Goal: Navigation & Orientation: Find specific page/section

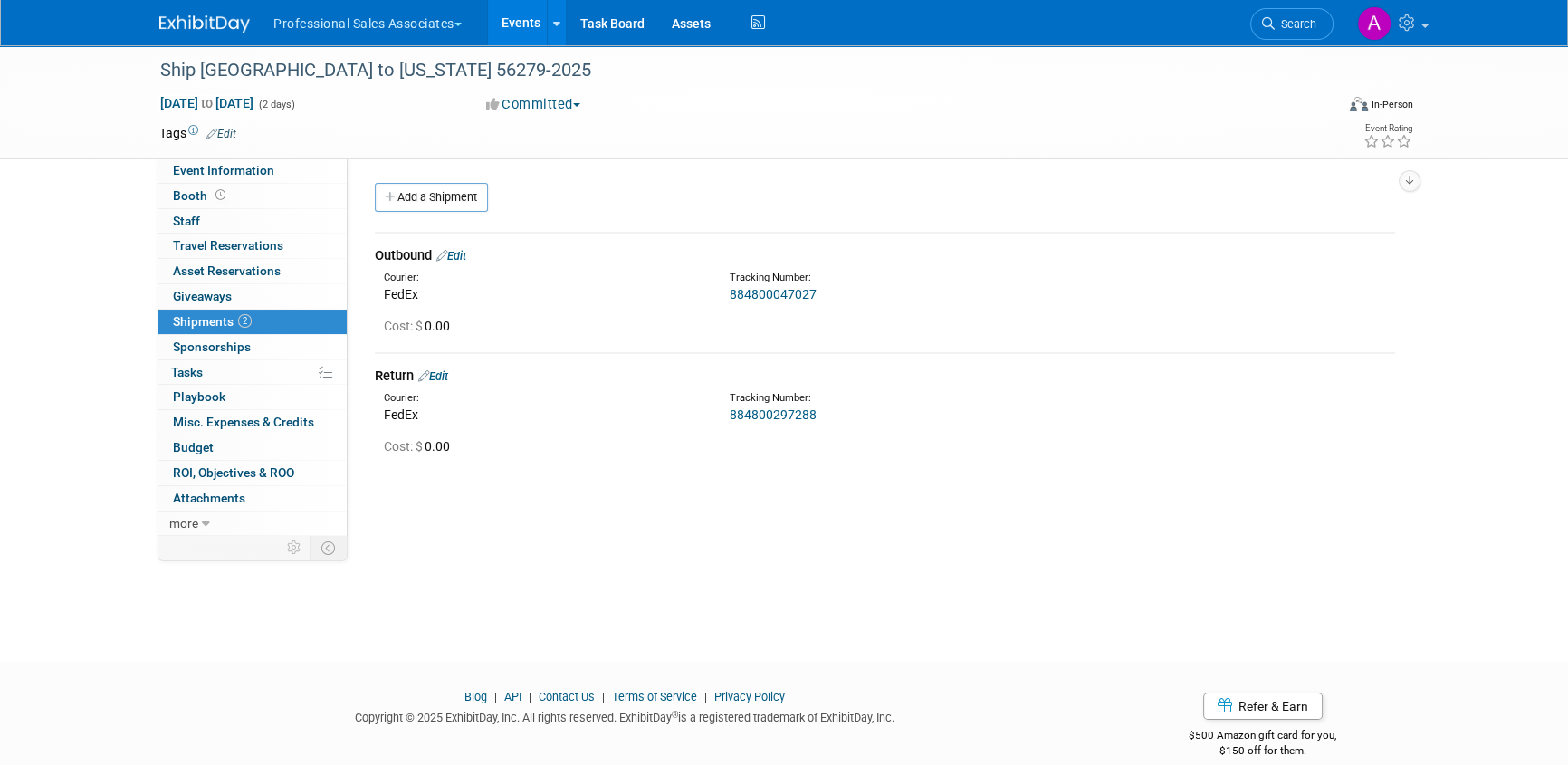
click at [516, 18] on link "Events" at bounding box center [521, 23] width 66 height 45
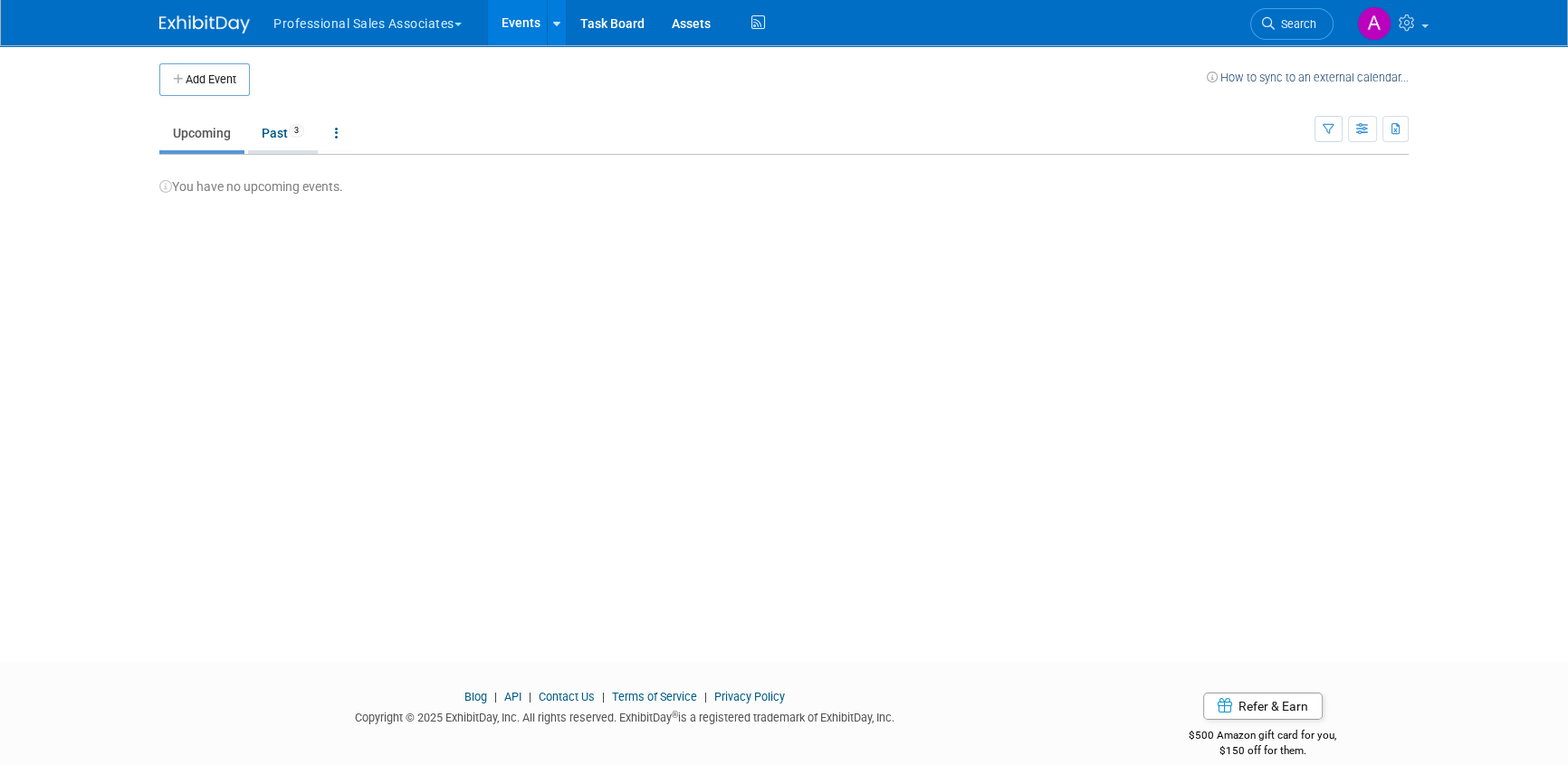
click at [267, 138] on link "Past 3" at bounding box center [283, 133] width 70 height 34
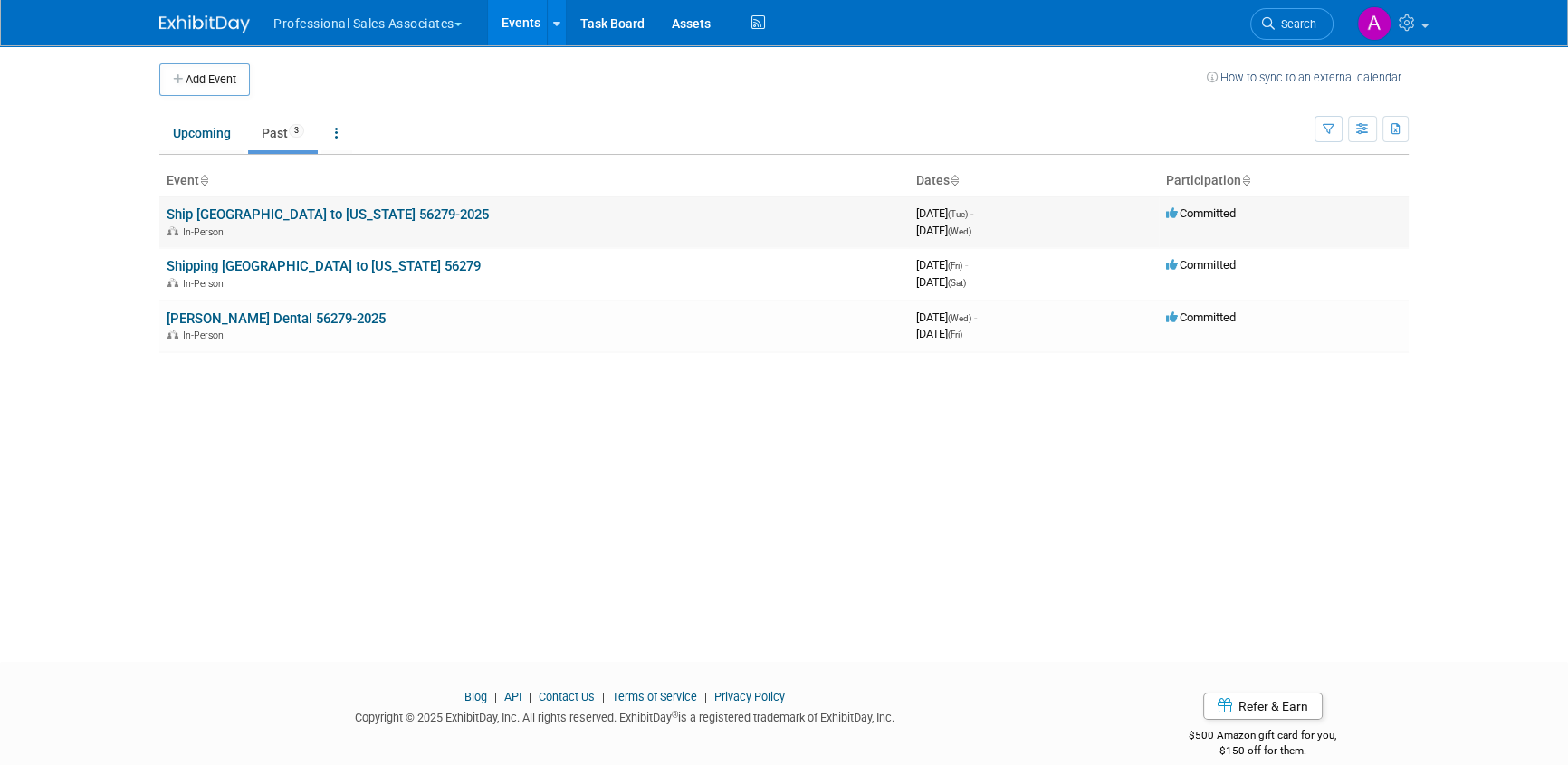
click at [303, 214] on link "Ship [GEOGRAPHIC_DATA] to [US_STATE] 56279-2025" at bounding box center [327, 214] width 322 height 16
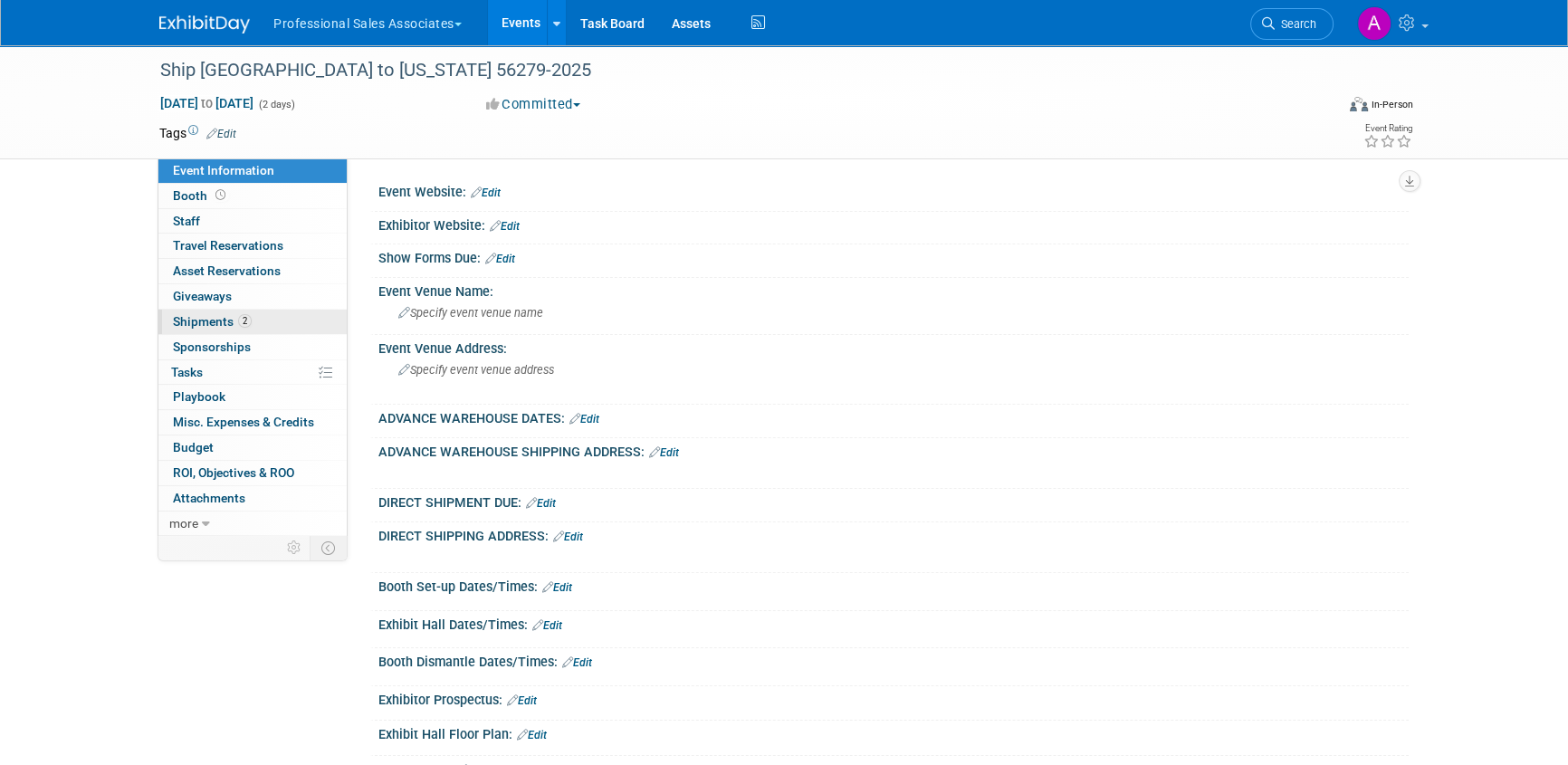
click at [208, 316] on span "Shipments 2" at bounding box center [212, 321] width 78 height 14
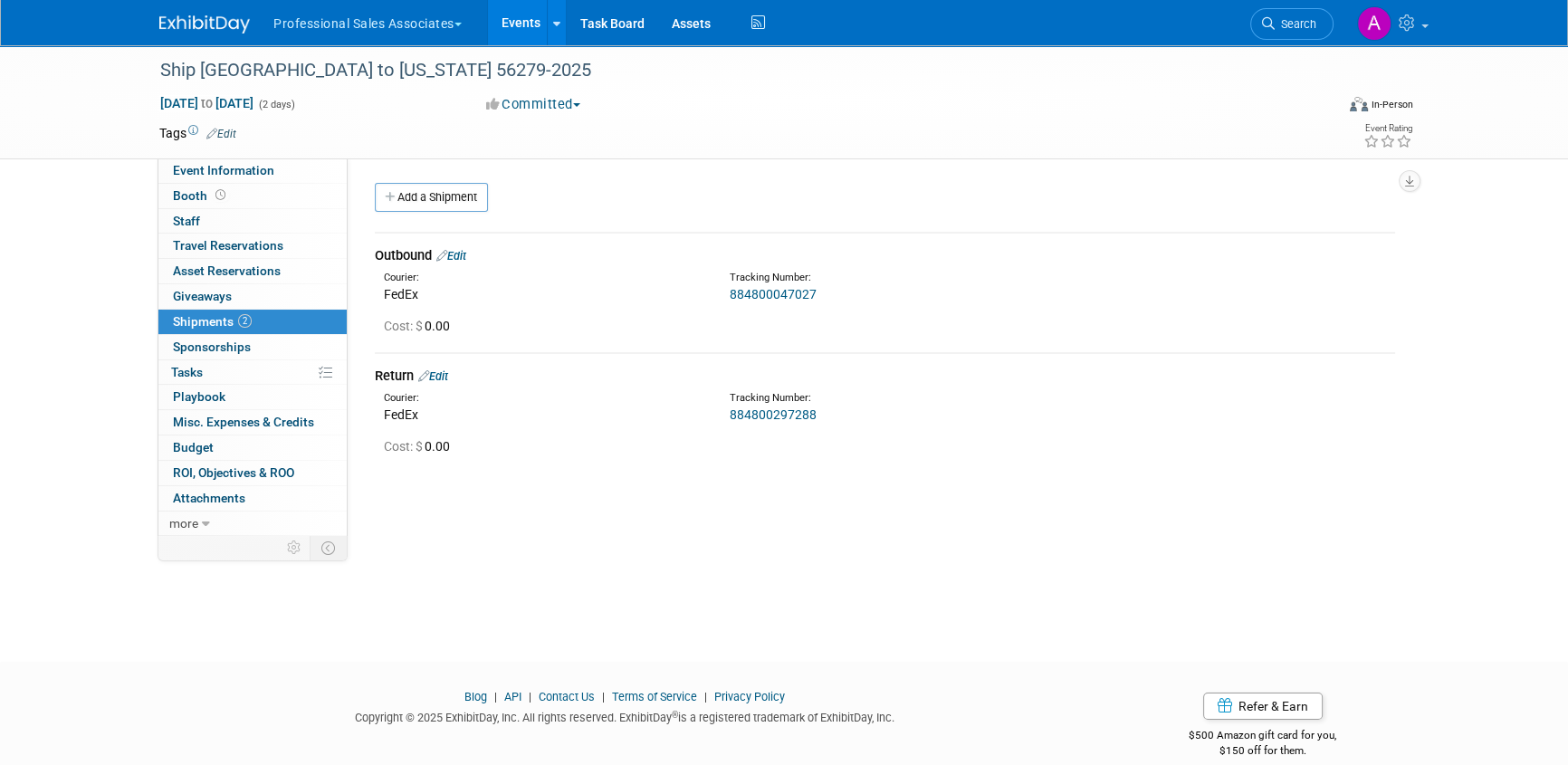
click at [787, 294] on link "884800047027" at bounding box center [773, 293] width 87 height 14
click at [125, 256] on div "Ship PSA Tower to Ohio 56279-2025 Sep 30, 2025 to Oct 1, 2025 (2 days) Sep 30, …" at bounding box center [784, 337] width 1568 height 583
click at [514, 22] on link "Events" at bounding box center [521, 23] width 66 height 45
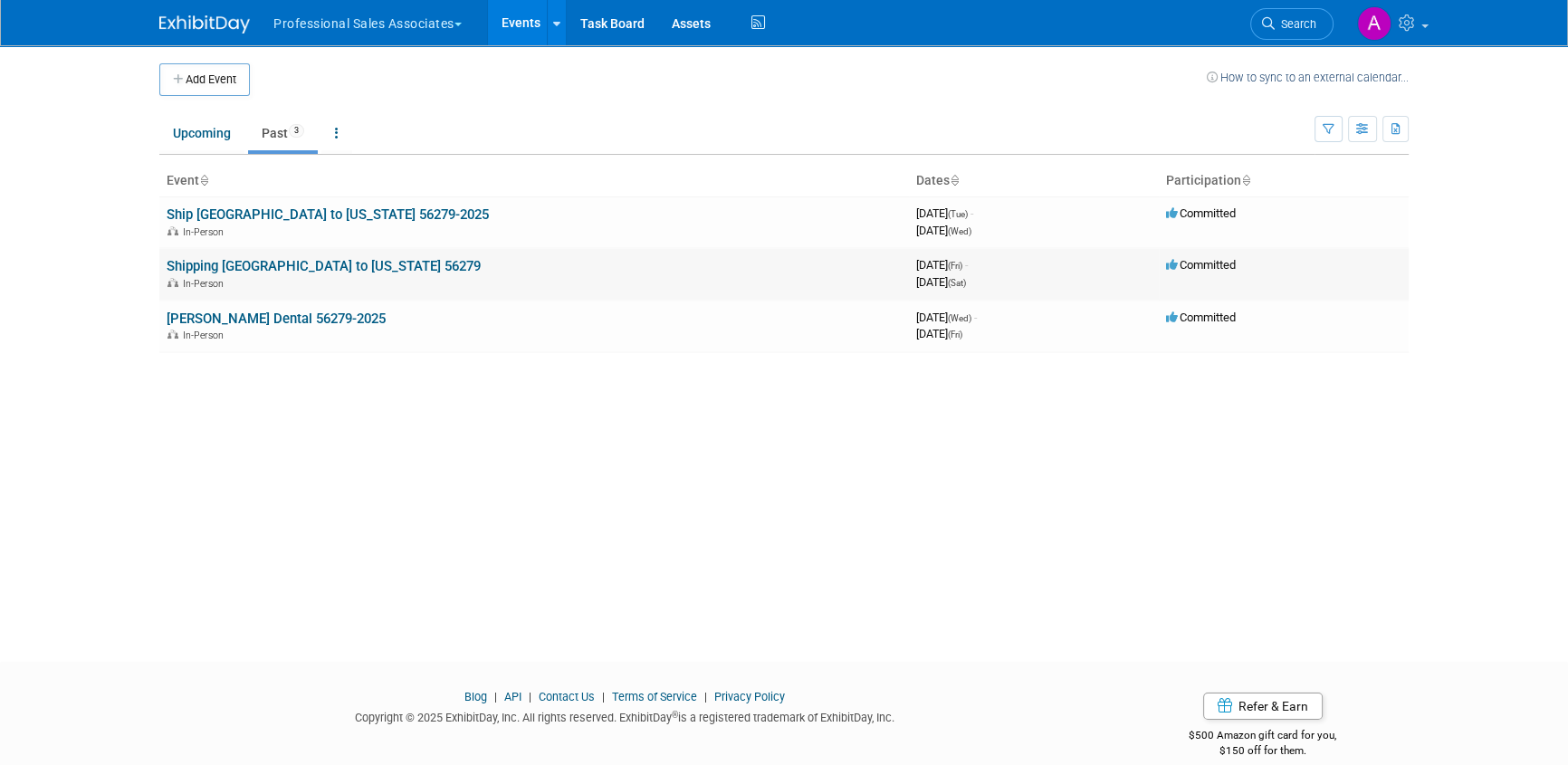
click at [277, 267] on link "Shipping [GEOGRAPHIC_DATA] to [US_STATE] 56279" at bounding box center [323, 266] width 314 height 16
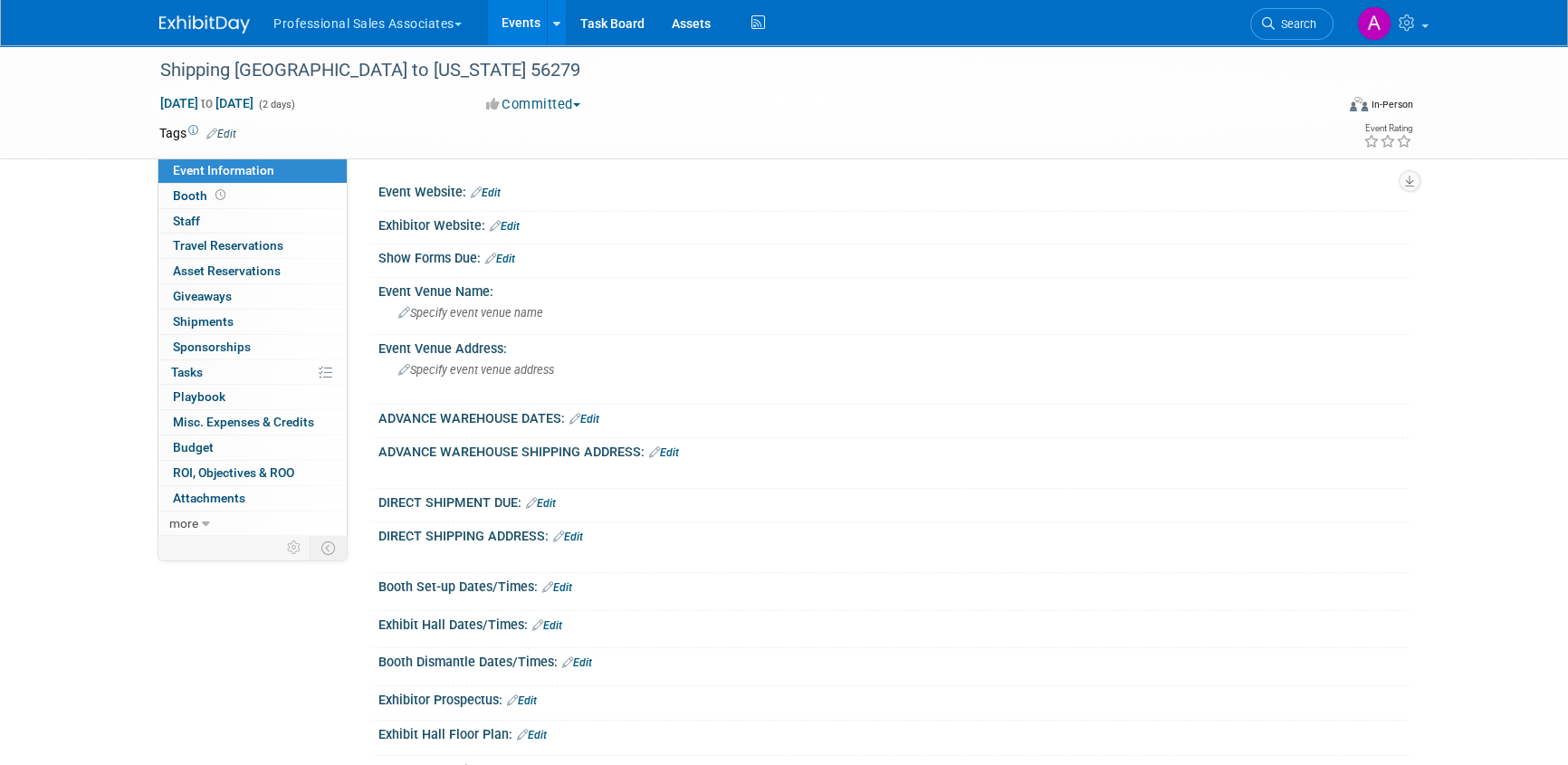
click at [525, 24] on link "Events" at bounding box center [521, 23] width 66 height 45
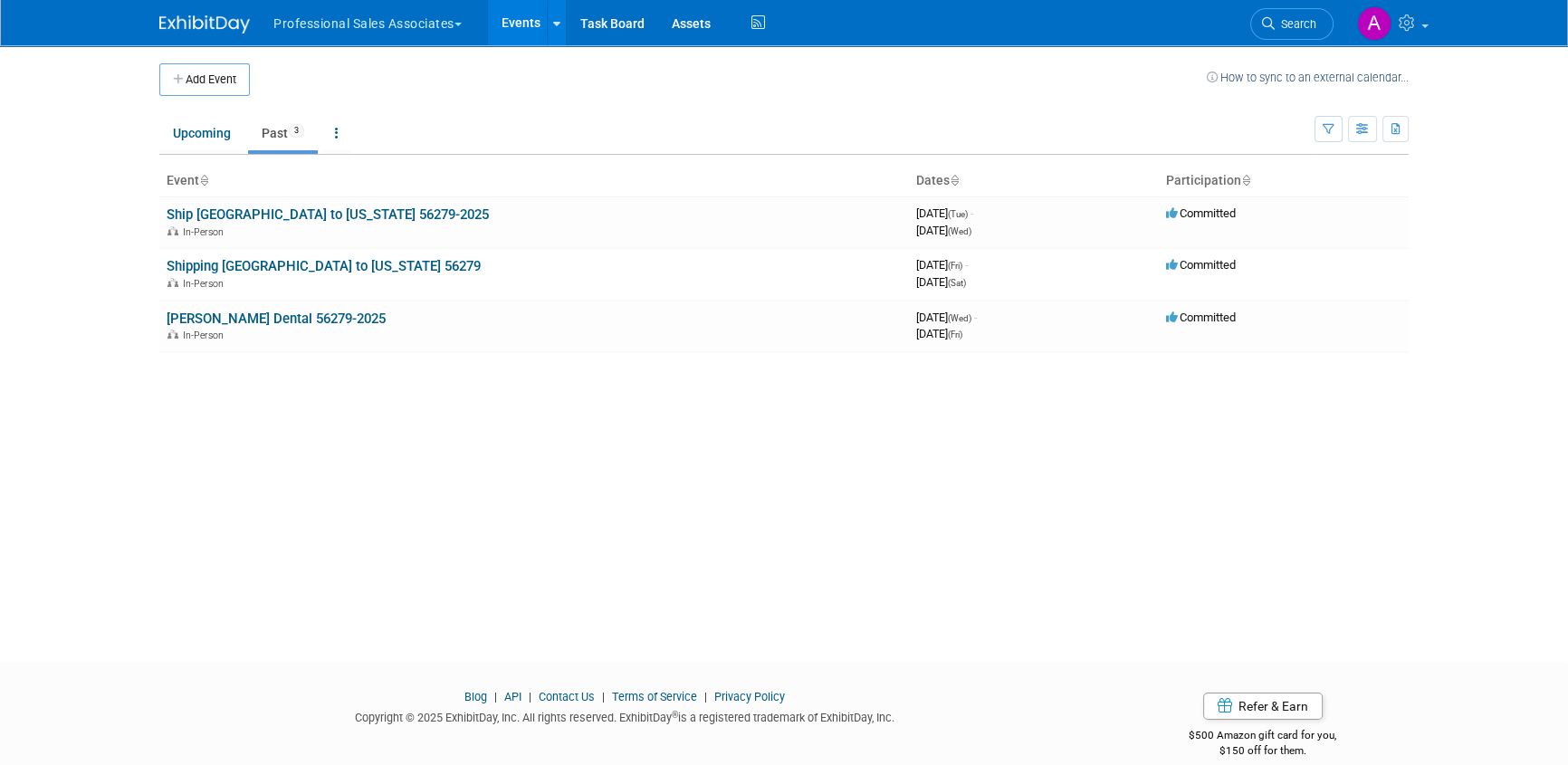
click at [95, 303] on body "Professional Sales Associates Explore: My Workspaces 33 Go to Workspace: Accutr…" at bounding box center [784, 382] width 1568 height 765
click at [244, 318] on link "[PERSON_NAME] Dental 56279-2025" at bounding box center [276, 318] width 219 height 16
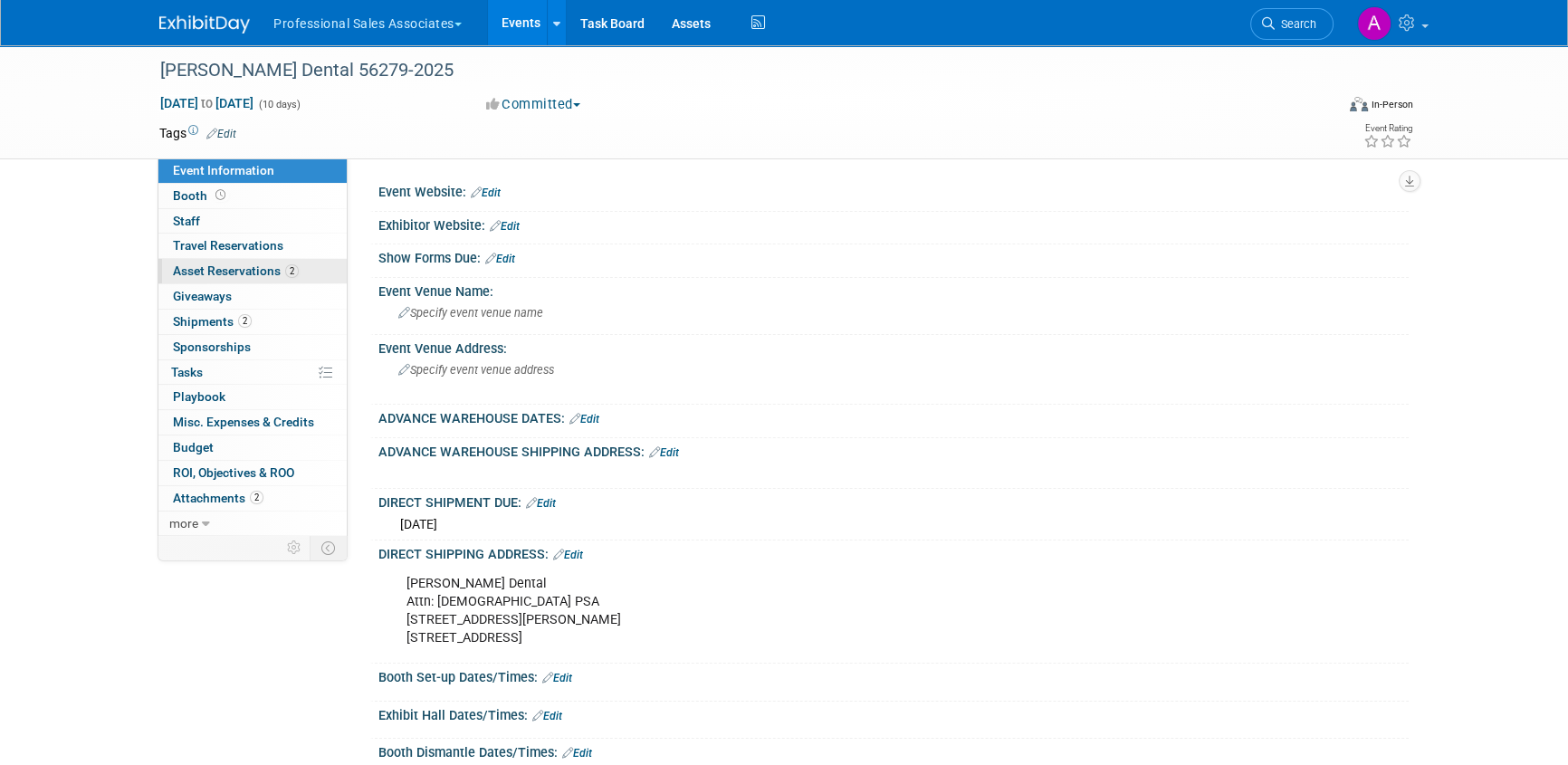
click at [230, 268] on span "Asset Reservations 2" at bounding box center [235, 270] width 126 height 14
